Goal: Navigation & Orientation: Find specific page/section

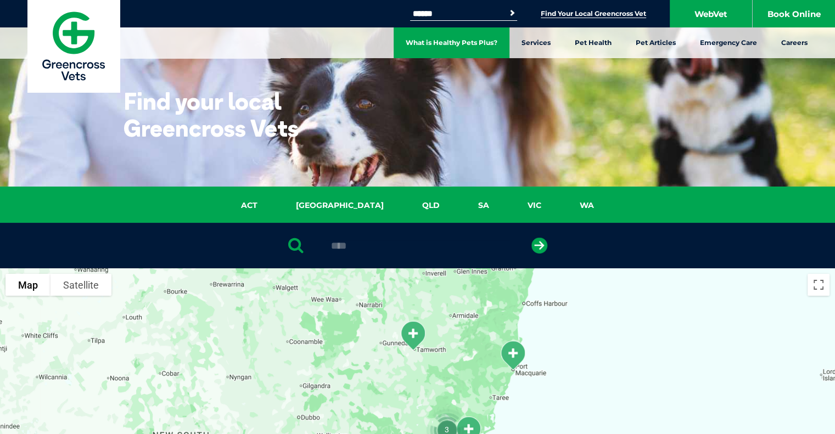
click at [485, 41] on link "What is Healthy Pets Plus?" at bounding box center [452, 42] width 116 height 31
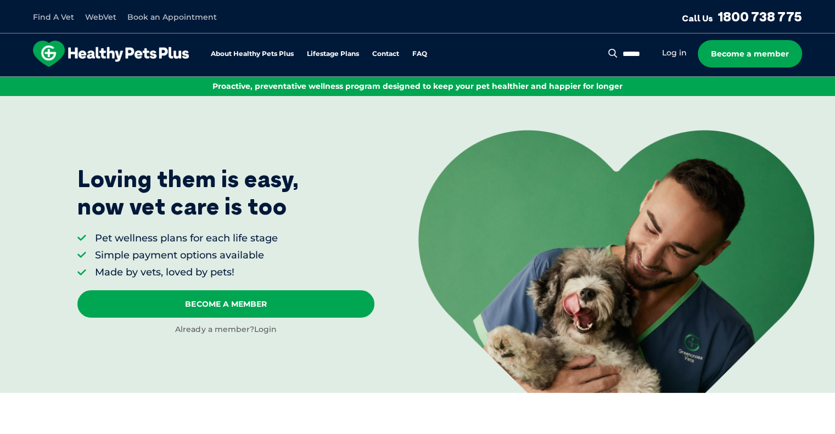
click at [266, 329] on link "Login" at bounding box center [265, 329] width 23 height 10
